Goal: Task Accomplishment & Management: Use online tool/utility

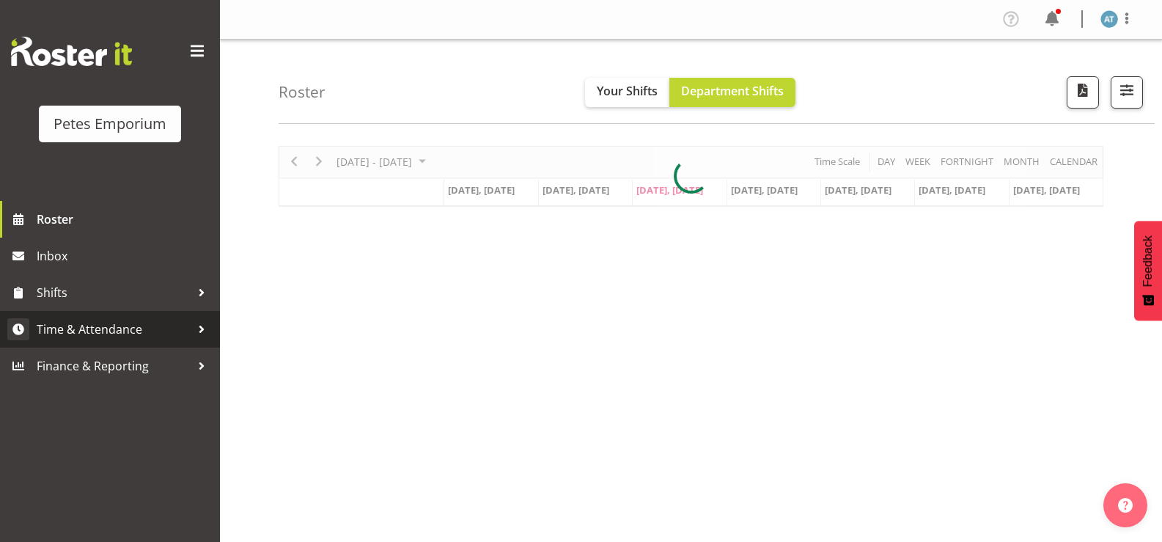
click at [103, 318] on link "Time & Attendance" at bounding box center [110, 329] width 220 height 37
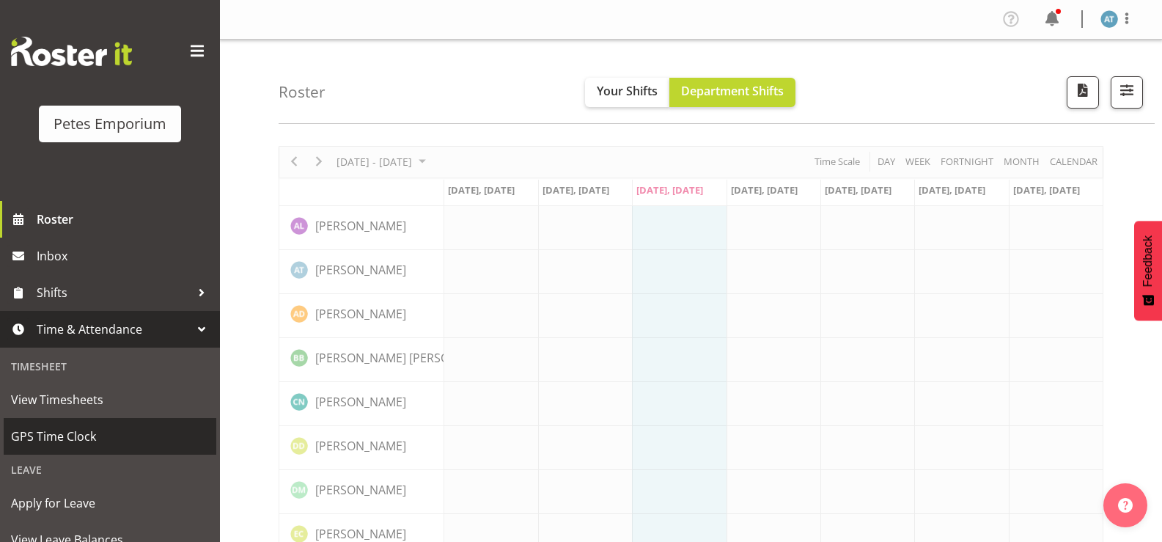
click at [77, 437] on span "GPS Time Clock" at bounding box center [110, 436] width 198 height 22
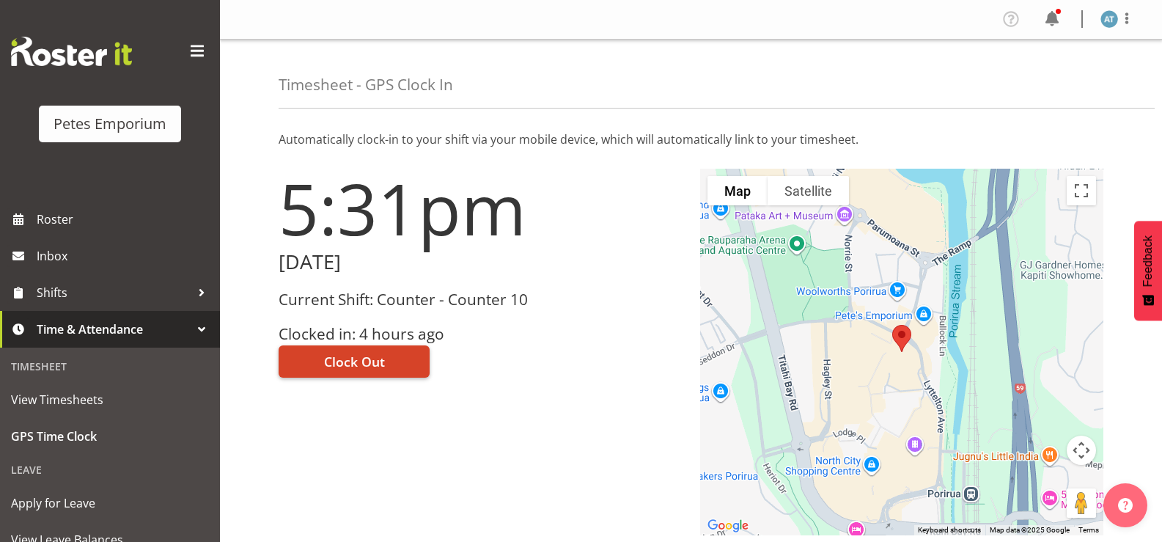
click at [334, 355] on span "Clock Out" at bounding box center [354, 361] width 61 height 19
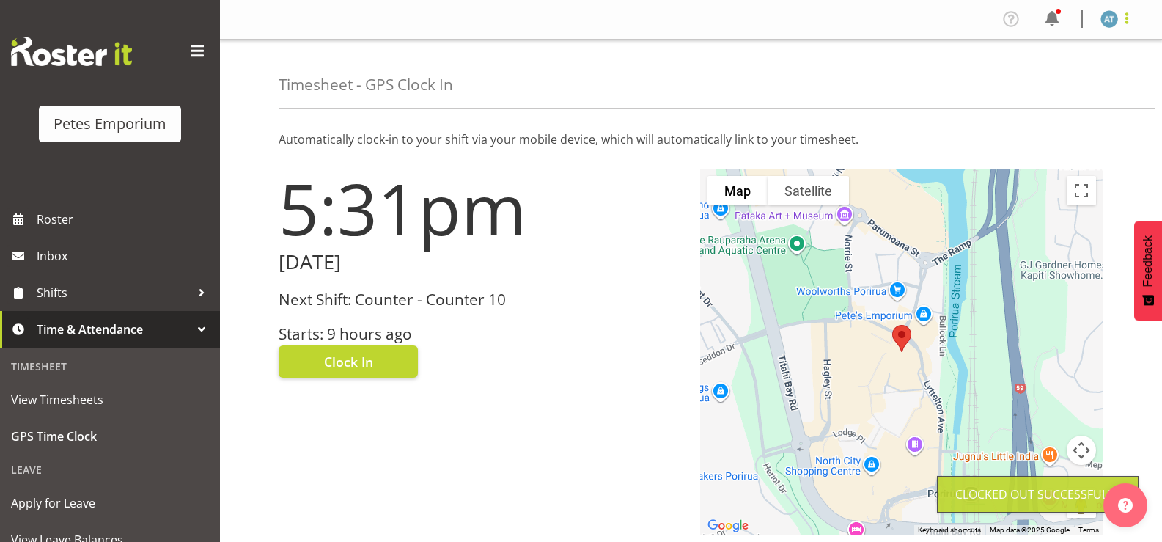
click at [1134, 21] on span at bounding box center [1127, 19] width 18 height 18
click at [1093, 87] on link "Log Out" at bounding box center [1065, 77] width 141 height 26
